Goal: Task Accomplishment & Management: Use online tool/utility

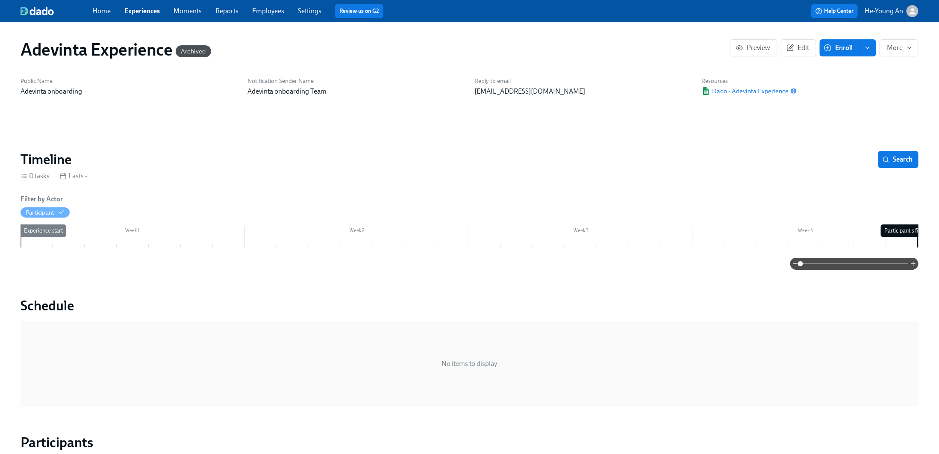
click at [133, 6] on div "Home Experiences Moments Reports Employees Settings Review us on G2" at bounding box center [298, 11] width 413 height 14
click at [138, 8] on link "Experiences" at bounding box center [141, 11] width 35 height 8
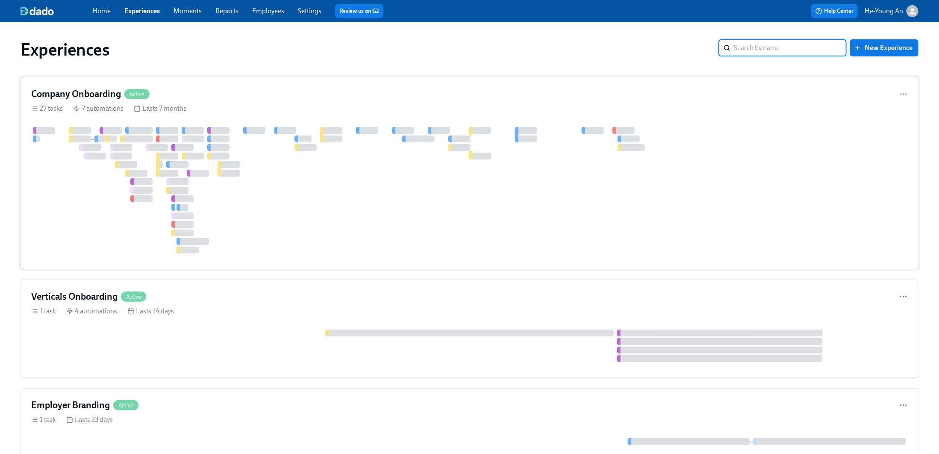
click at [371, 150] on div at bounding box center [587, 190] width 1113 height 126
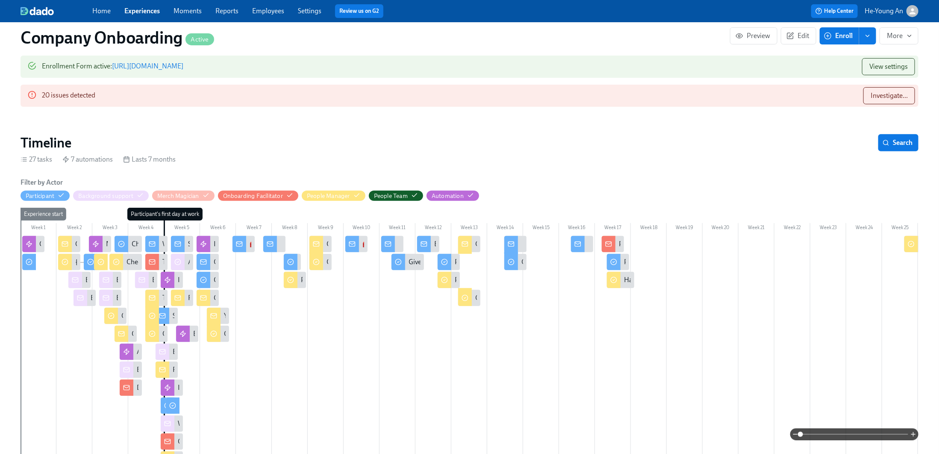
scroll to position [0, 26188]
click at [886, 99] on span "Investigate..." at bounding box center [888, 95] width 37 height 9
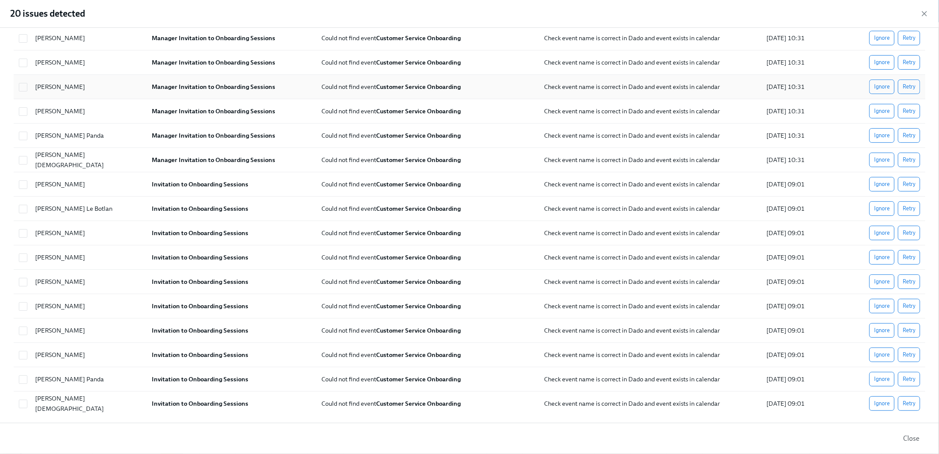
scroll to position [0, 0]
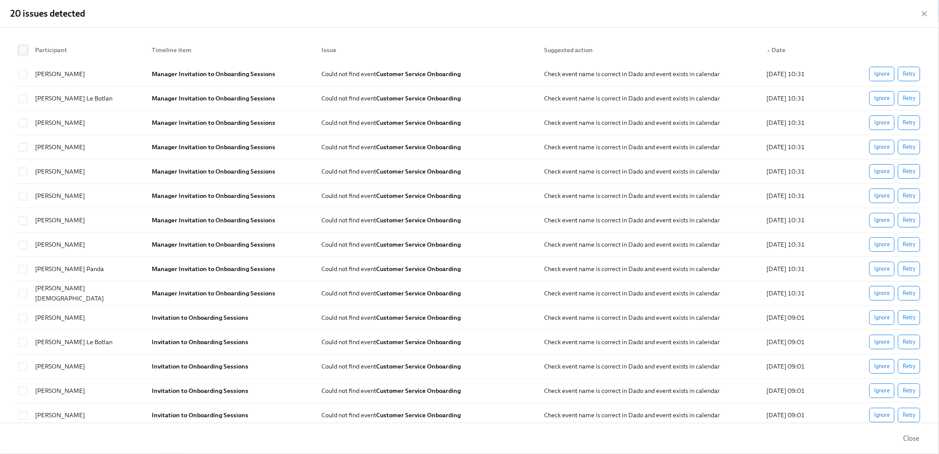
click at [22, 52] on input "checkbox" at bounding box center [23, 50] width 8 height 8
checkbox input "true"
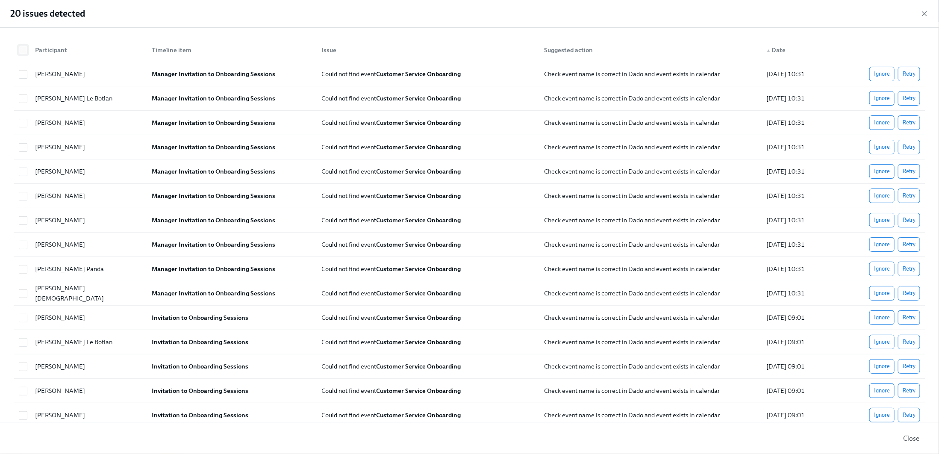
checkbox input "true"
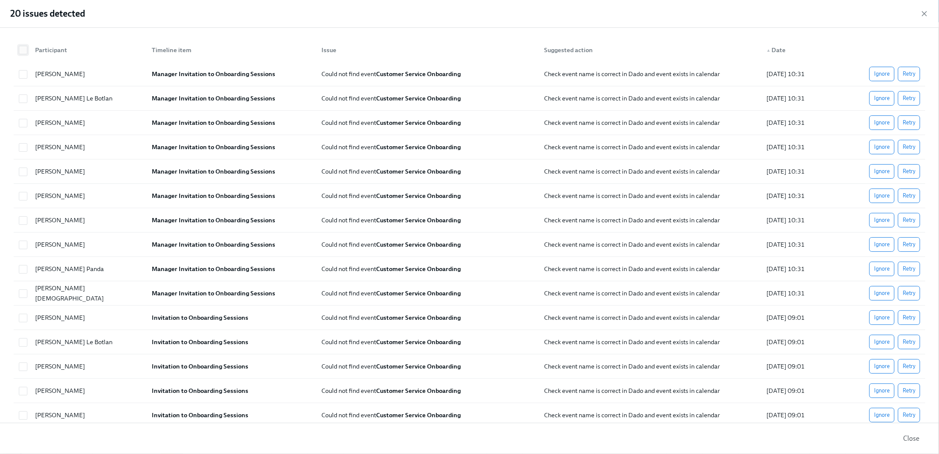
checkbox input "true"
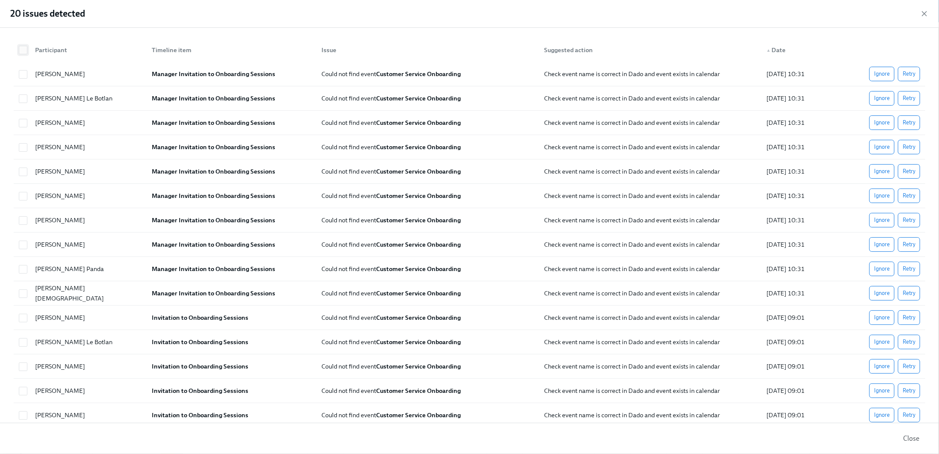
checkbox input "true"
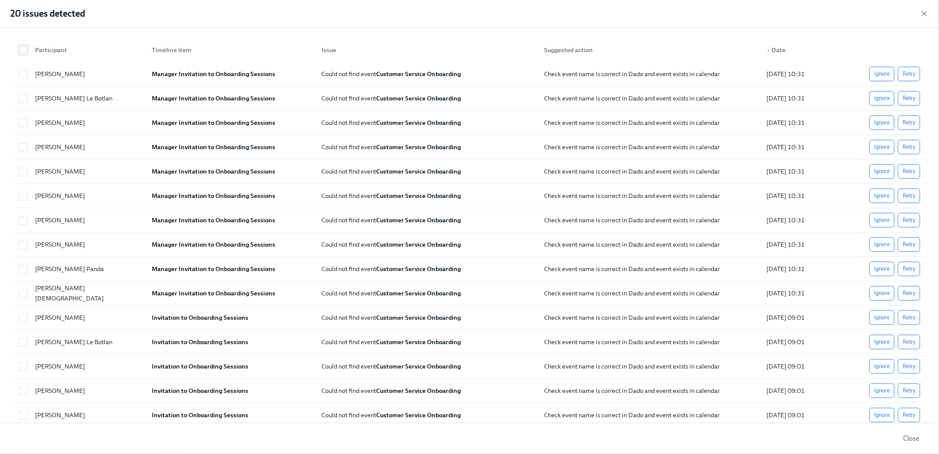
checkbox input "true"
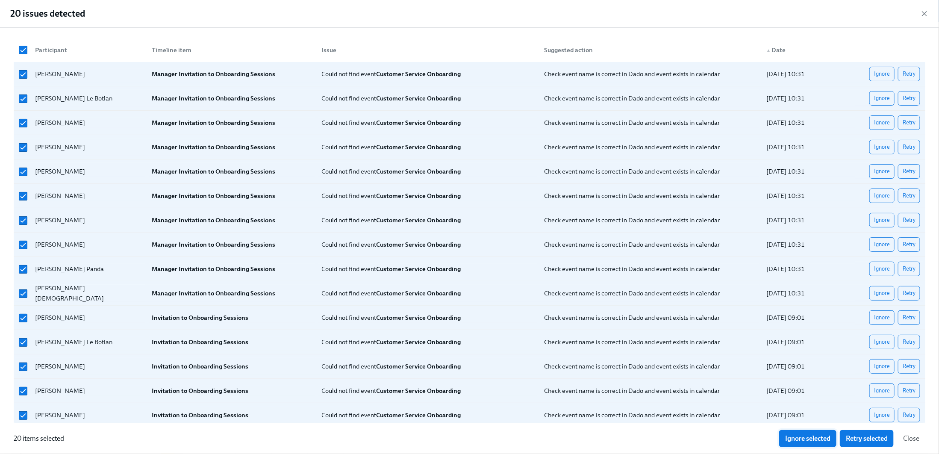
click at [816, 437] on span "Ignore selected" at bounding box center [807, 438] width 45 height 9
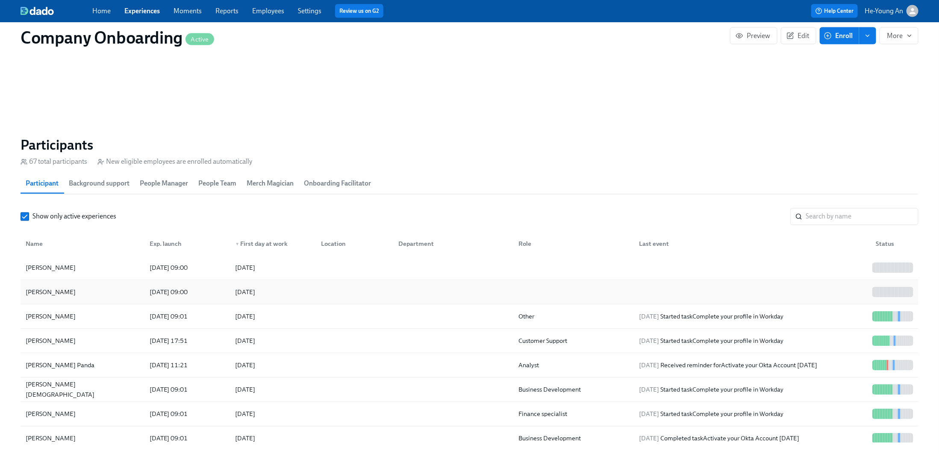
scroll to position [819, 0]
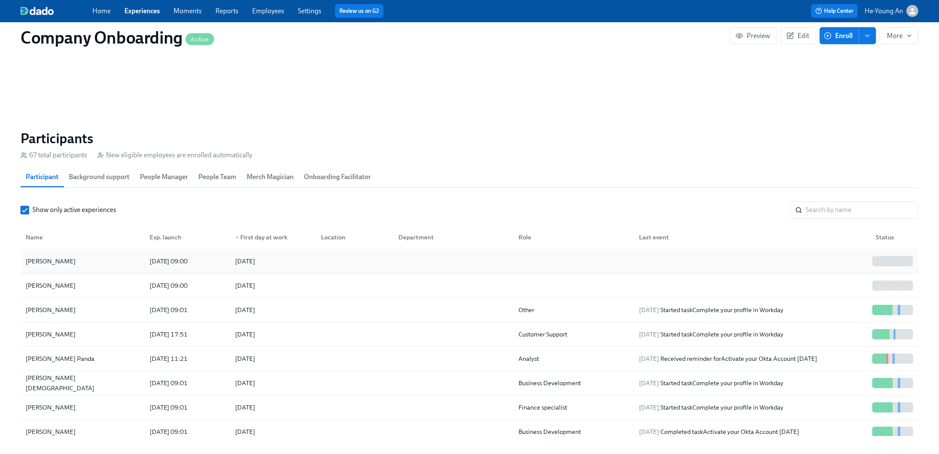
click at [50, 266] on div "[PERSON_NAME]" at bounding box center [50, 261] width 57 height 10
